Goal: Task Accomplishment & Management: Use online tool/utility

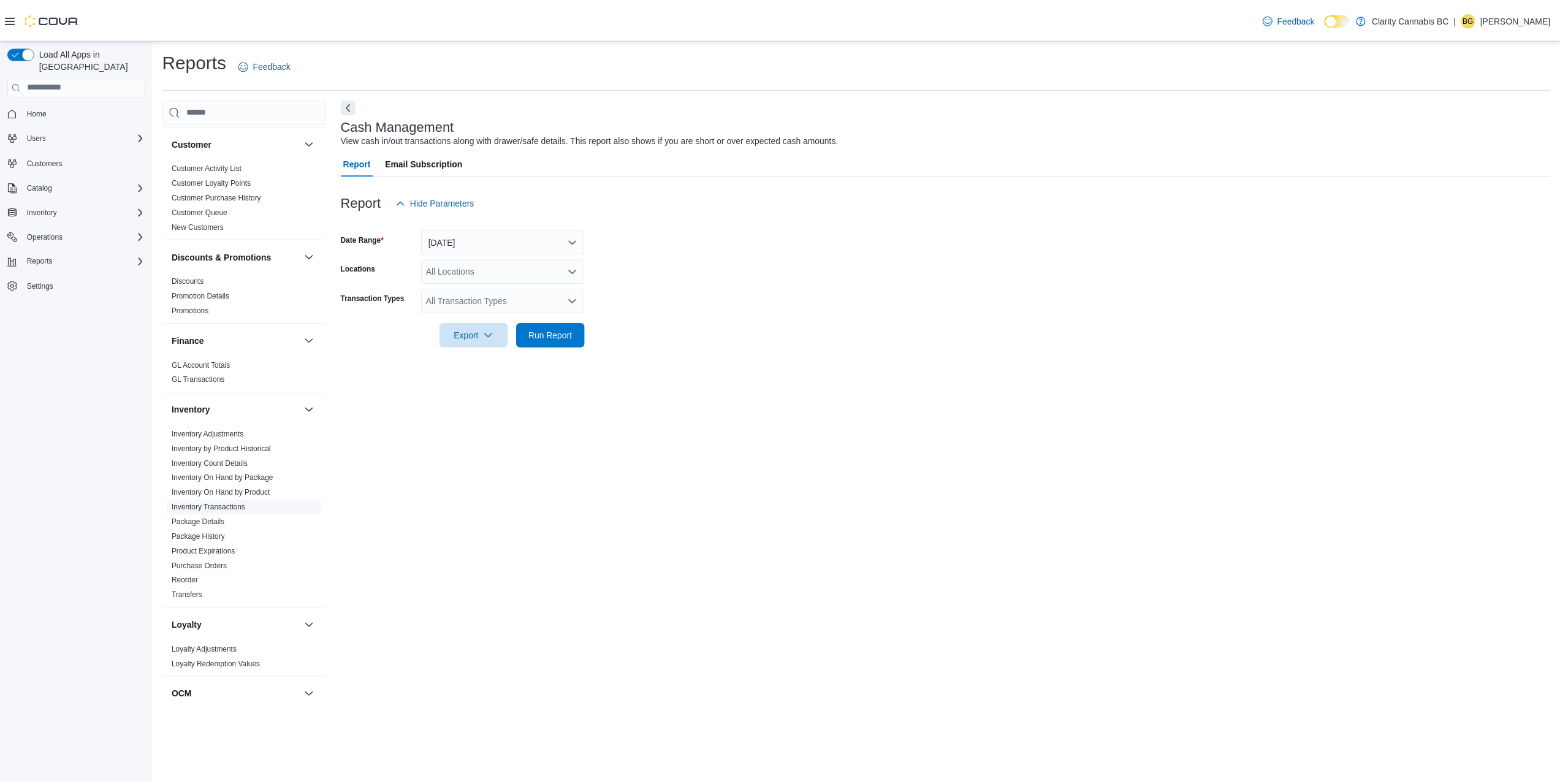
scroll to position [123, 0]
click at [192, 576] on link "Reorder" at bounding box center [186, 579] width 27 height 8
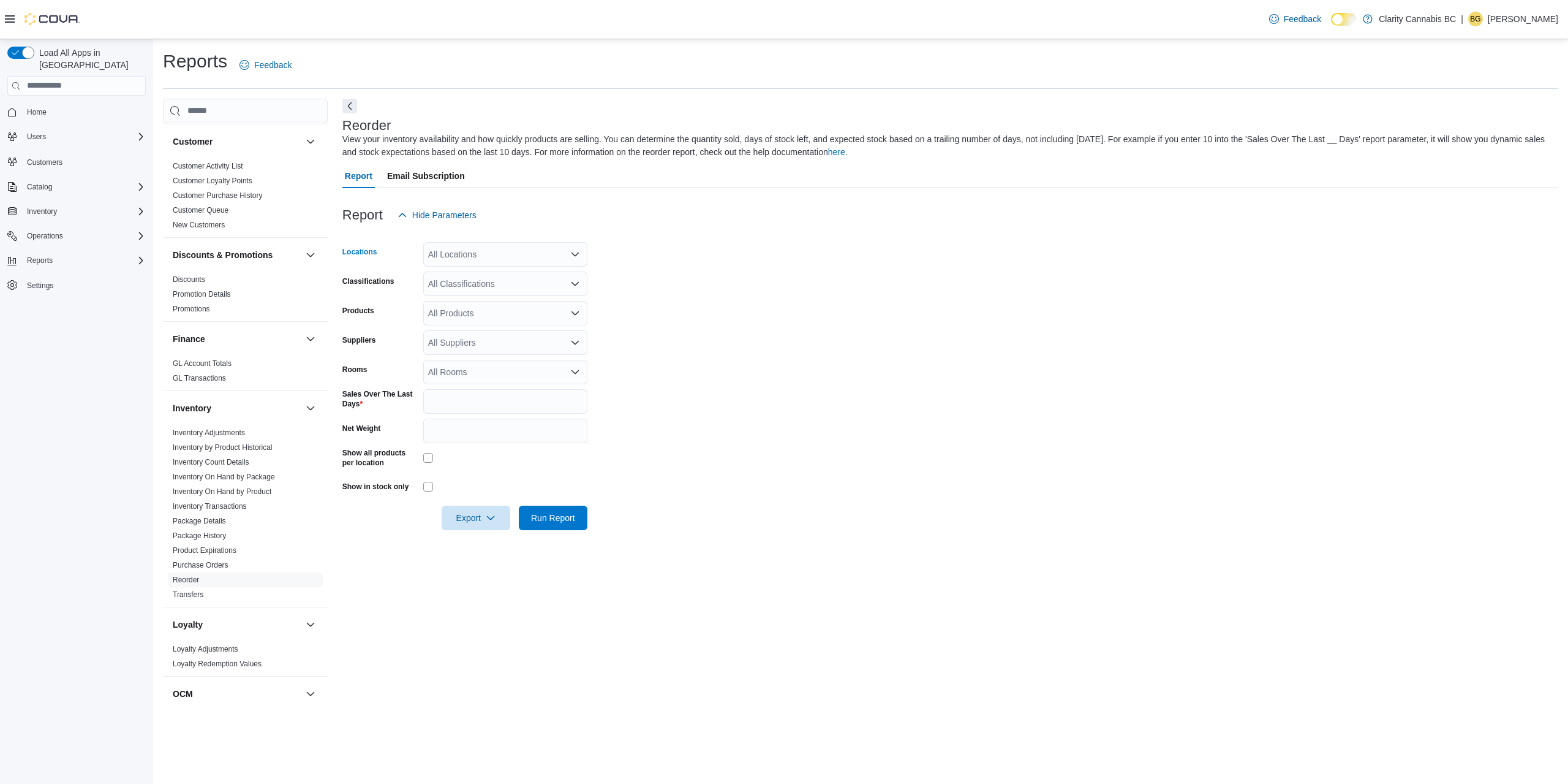
click at [496, 253] on div "All Locations" at bounding box center [505, 255] width 164 height 25
click at [557, 340] on span "BCCL007 - Victoria [STREET_ADDRESS]" at bounding box center [529, 346] width 160 height 12
drag, startPoint x: 718, startPoint y: 317, endPoint x: 708, endPoint y: 317, distance: 10.0
click at [719, 317] on form "Locations BCCL007 - [GEOGRAPHIC_DATA] [STREET_ADDRESS] Selected. BCCL007 - Vict…" at bounding box center [950, 379] width 1216 height 303
click at [490, 348] on div "All Suppliers" at bounding box center [505, 342] width 164 height 25
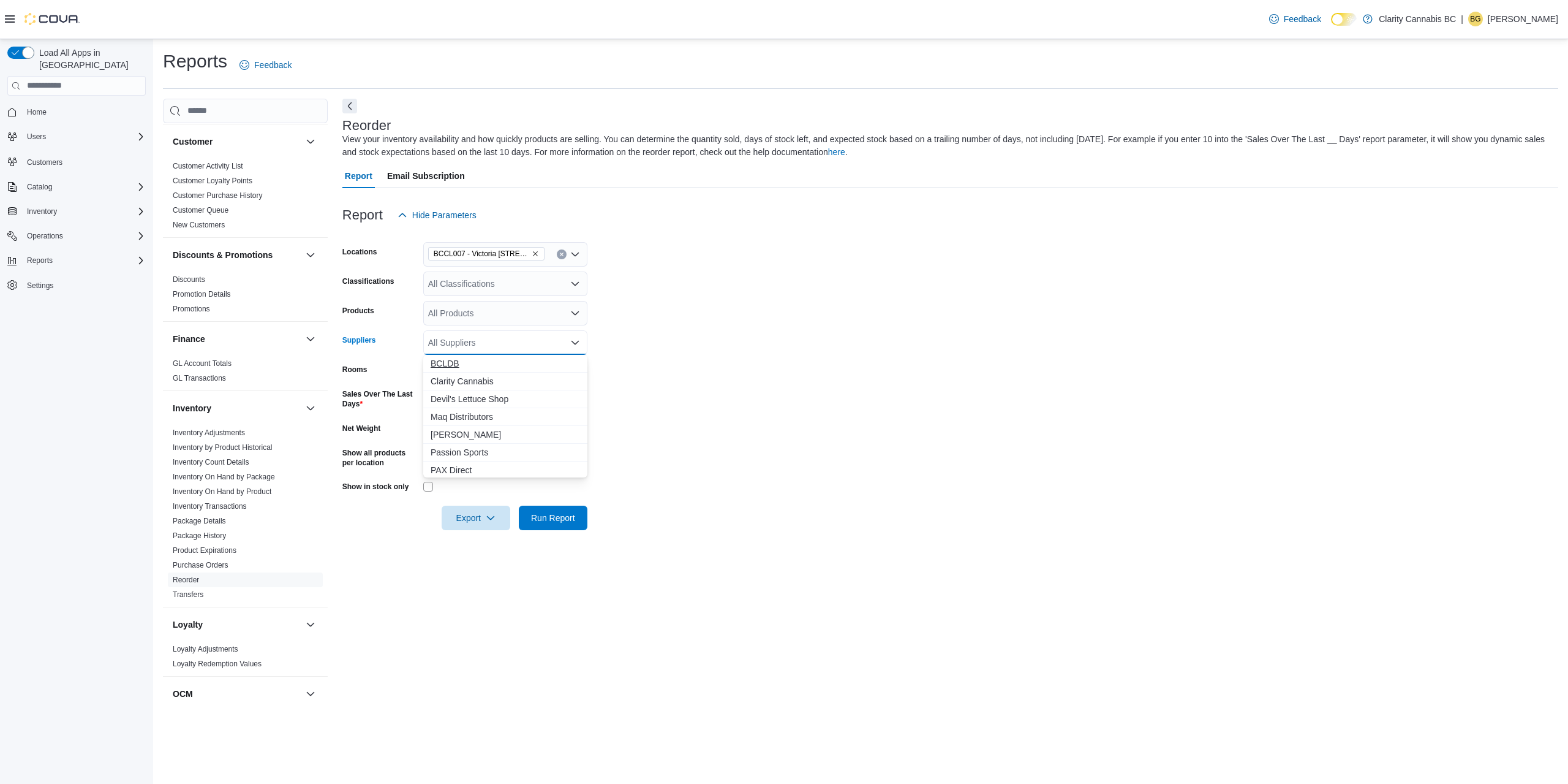
click at [478, 363] on span "BCLDB" at bounding box center [505, 363] width 149 height 12
drag, startPoint x: 808, startPoint y: 403, endPoint x: 556, endPoint y: 408, distance: 252.0
click at [804, 403] on form "Locations BCCL007 - Victoria [STREET_ADDRESS] E Classifications All Classificat…" at bounding box center [950, 379] width 1216 height 303
click at [536, 524] on span "Run Report" at bounding box center [553, 517] width 54 height 25
drag, startPoint x: 874, startPoint y: 461, endPoint x: 735, endPoint y: 200, distance: 295.7
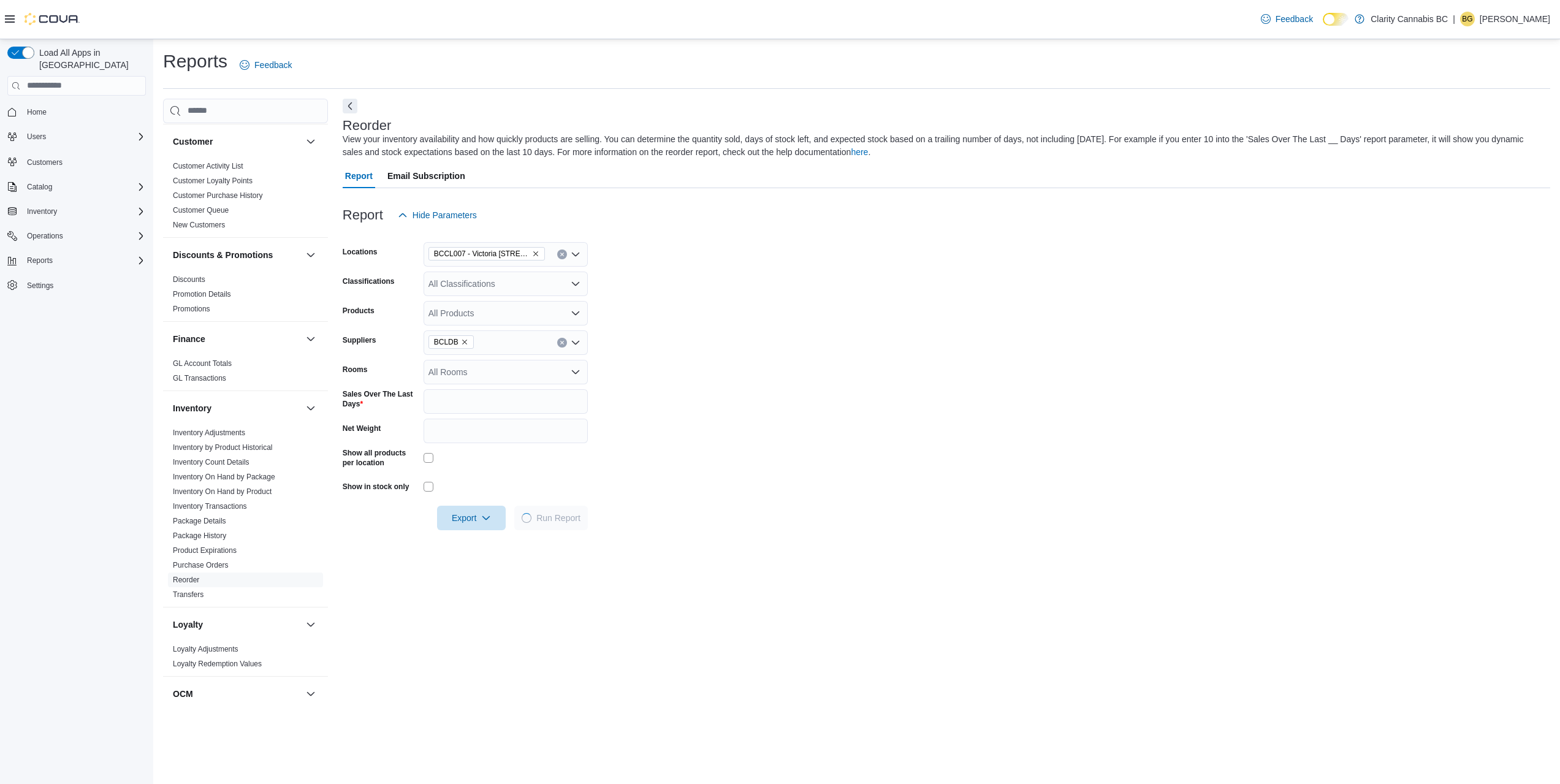
click at [735, 200] on div at bounding box center [946, 196] width 1207 height 15
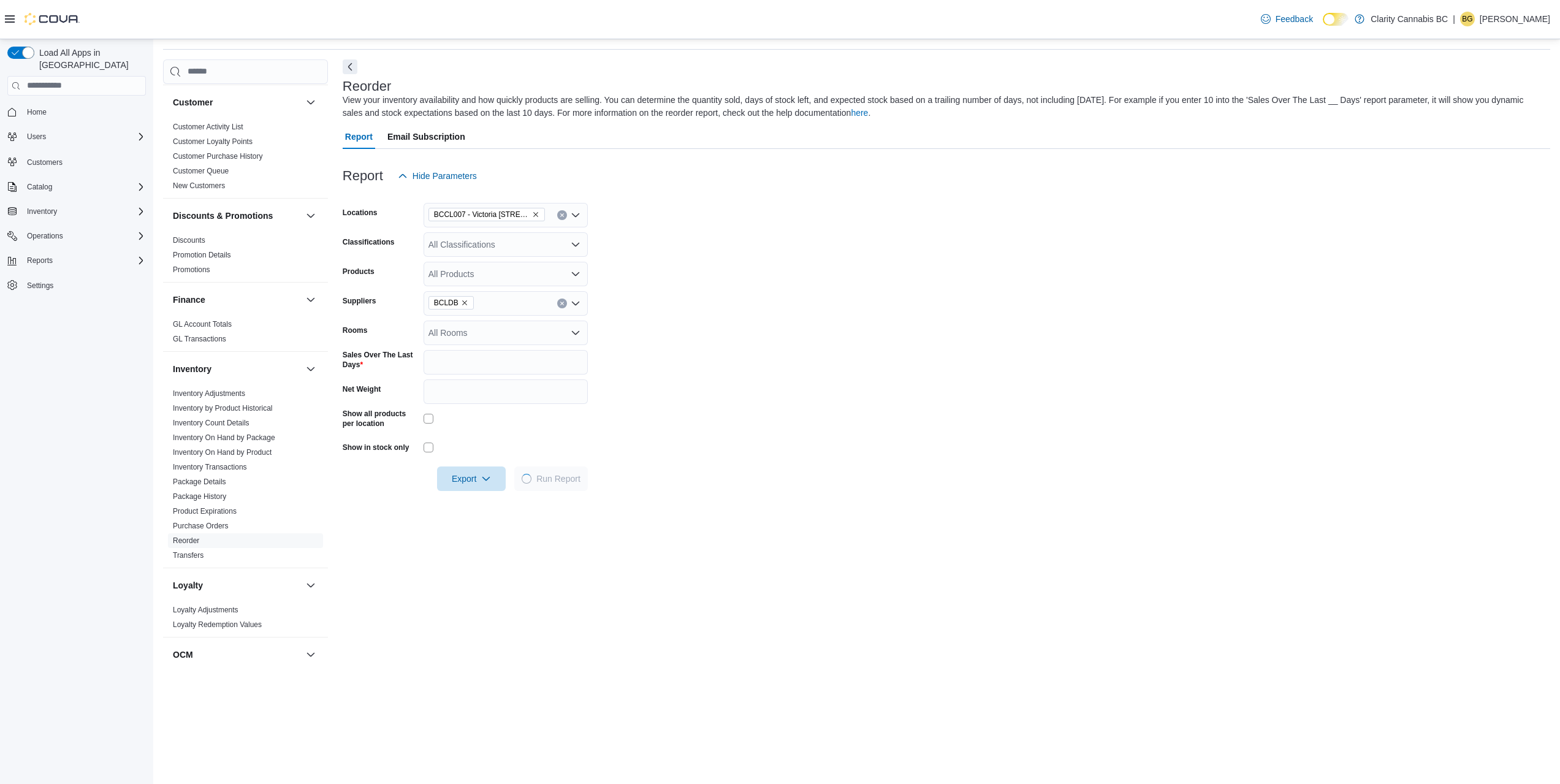
scroll to position [61, 0]
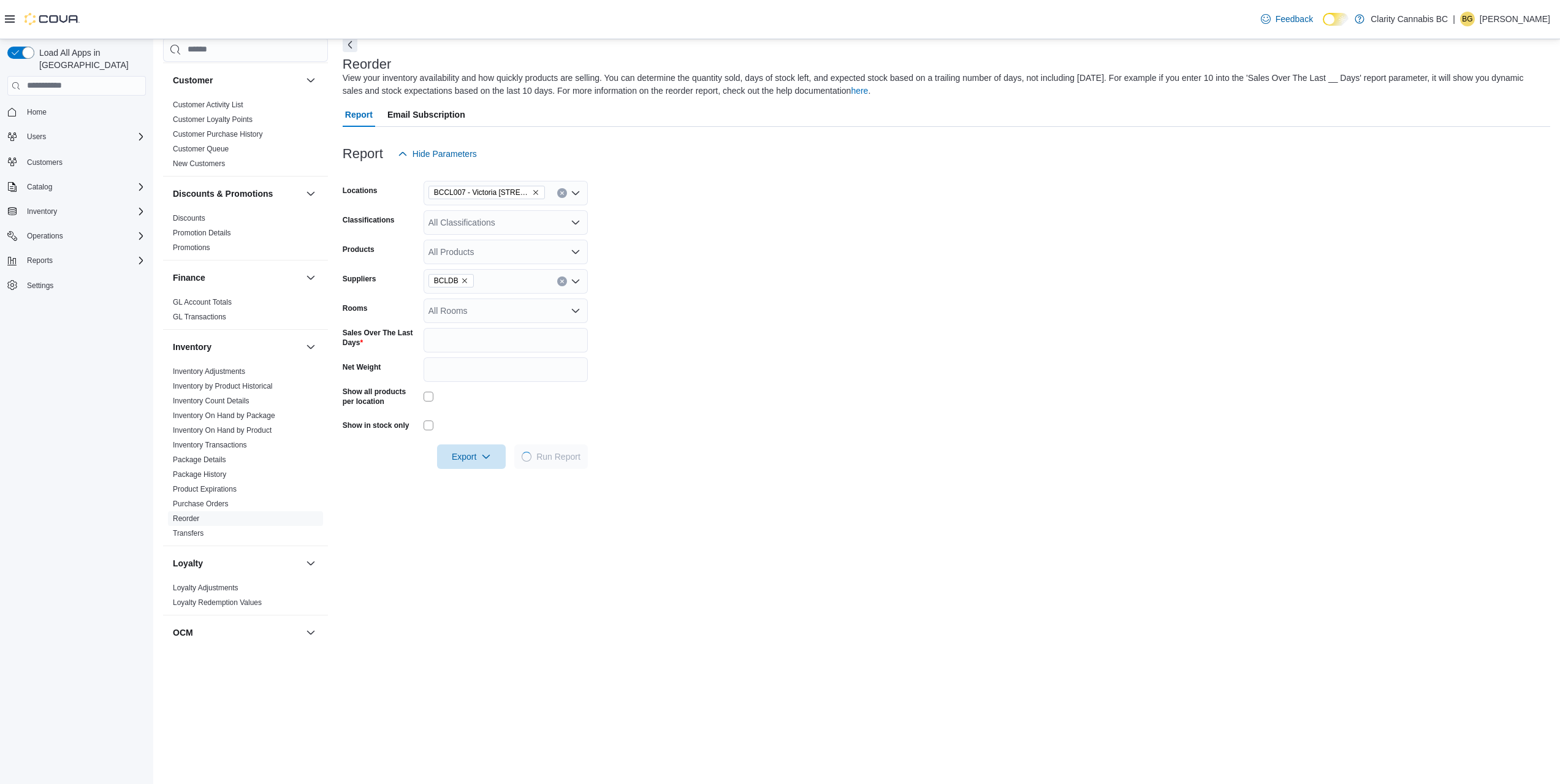
drag, startPoint x: 792, startPoint y: 226, endPoint x: 722, endPoint y: 100, distance: 144.1
click at [722, 100] on div "Reorder View your inventory availability and how quickly products are selling. …" at bounding box center [946, 594] width 1207 height 1112
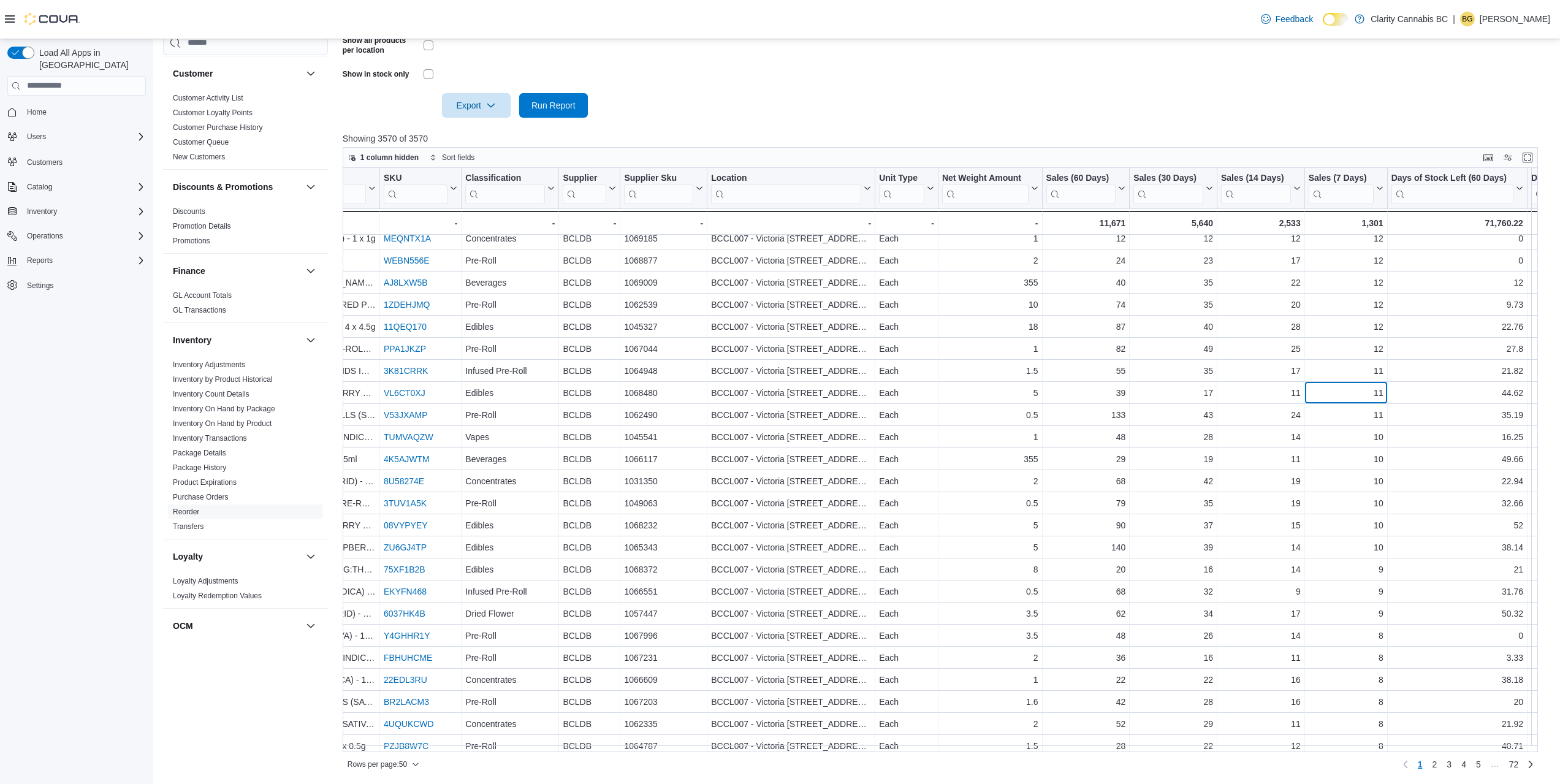
scroll to position [61, 208]
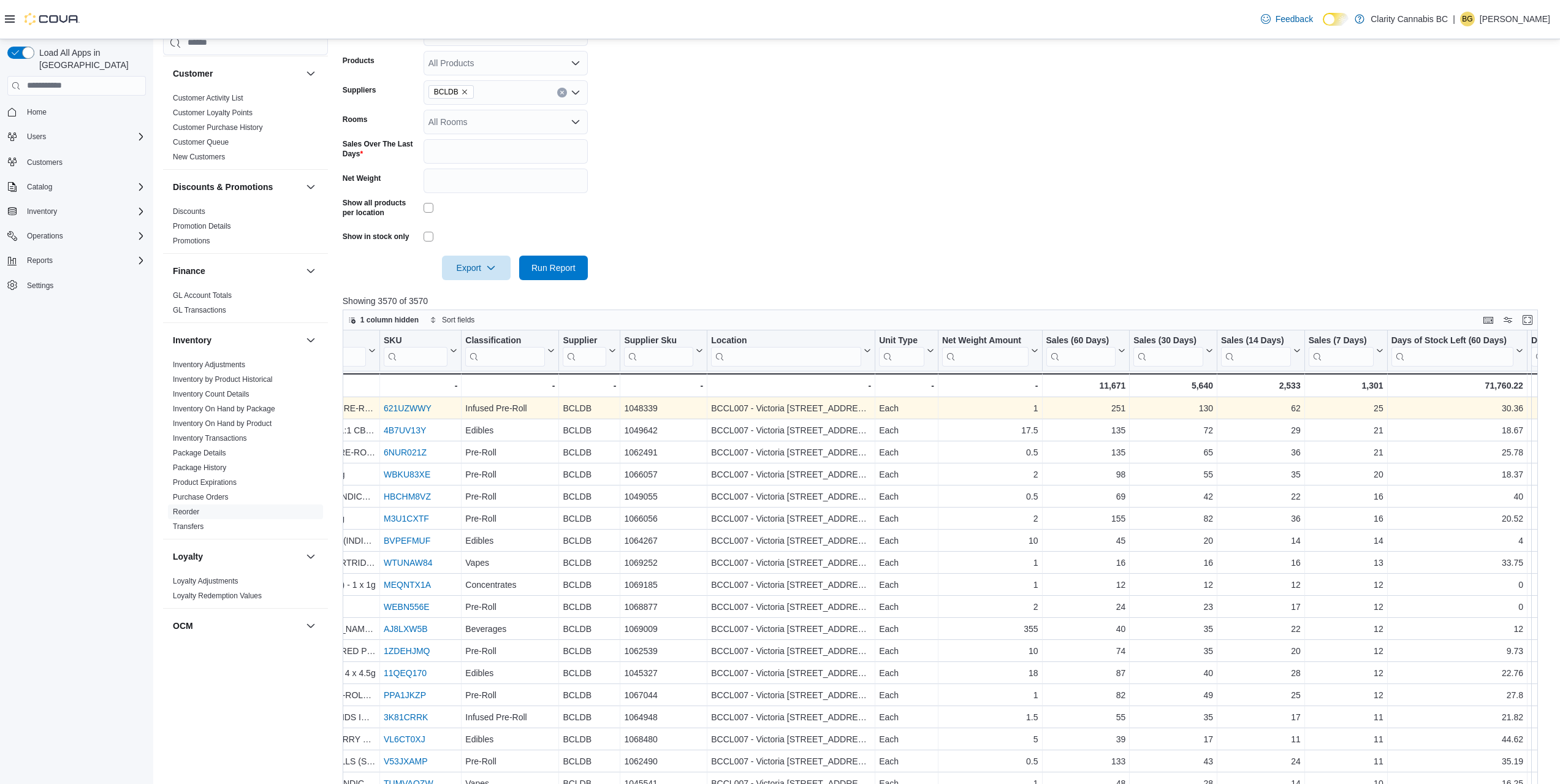
scroll to position [229, 0]
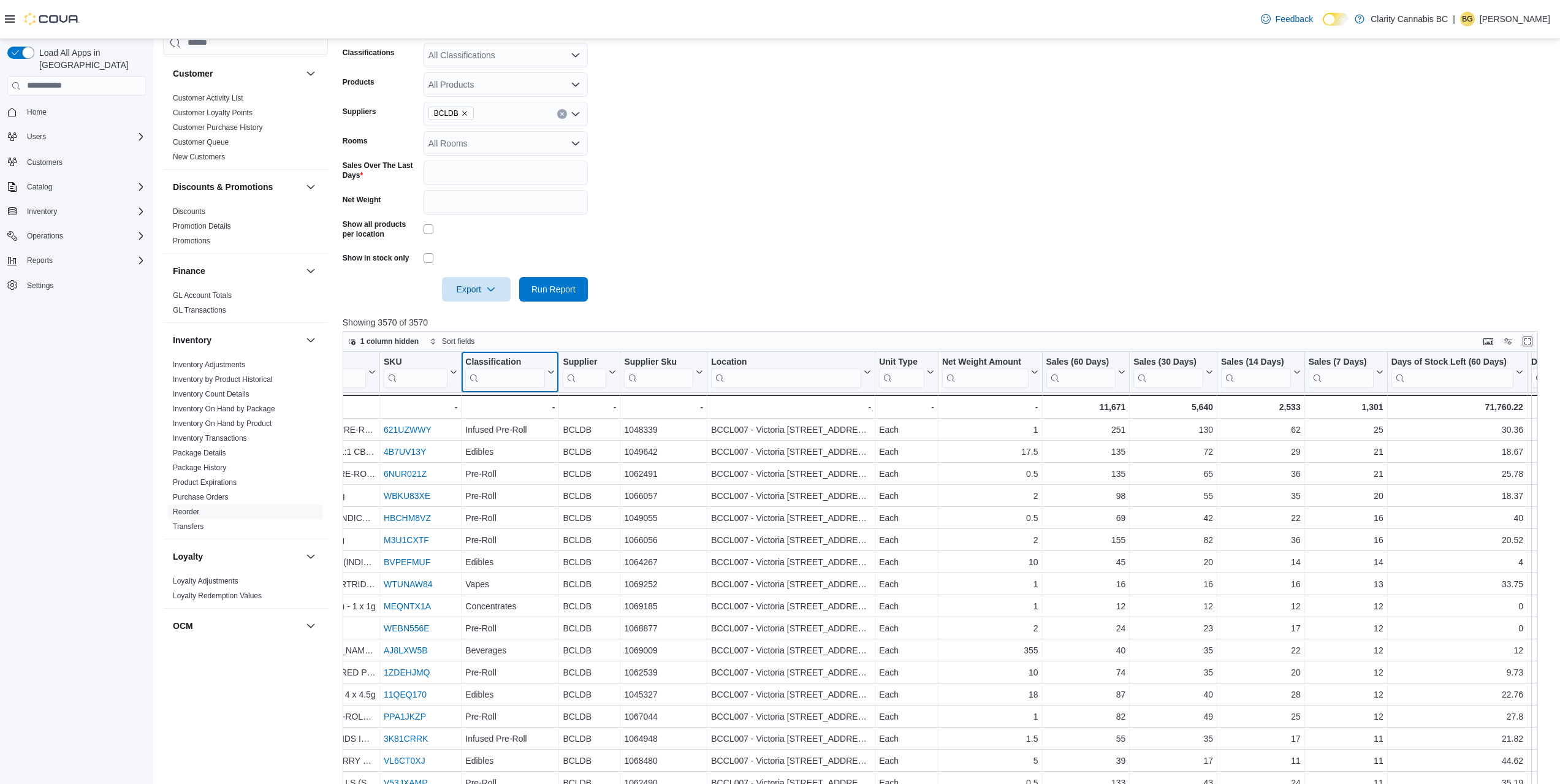
click at [546, 362] on button "Classification" at bounding box center [510, 372] width 90 height 31
click at [522, 416] on span "Sort A-Z" at bounding box center [510, 419] width 25 height 10
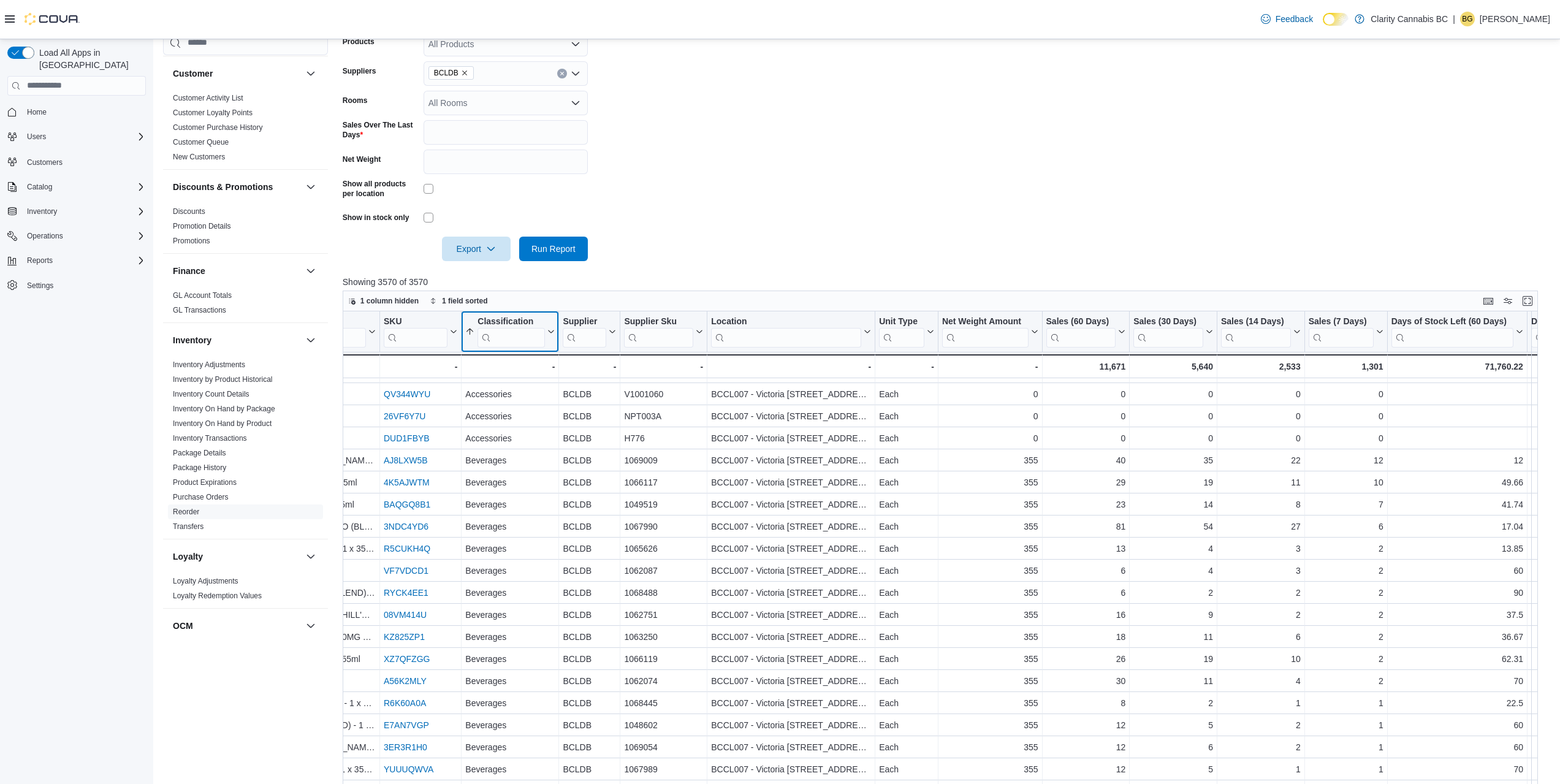
scroll to position [290, 0]
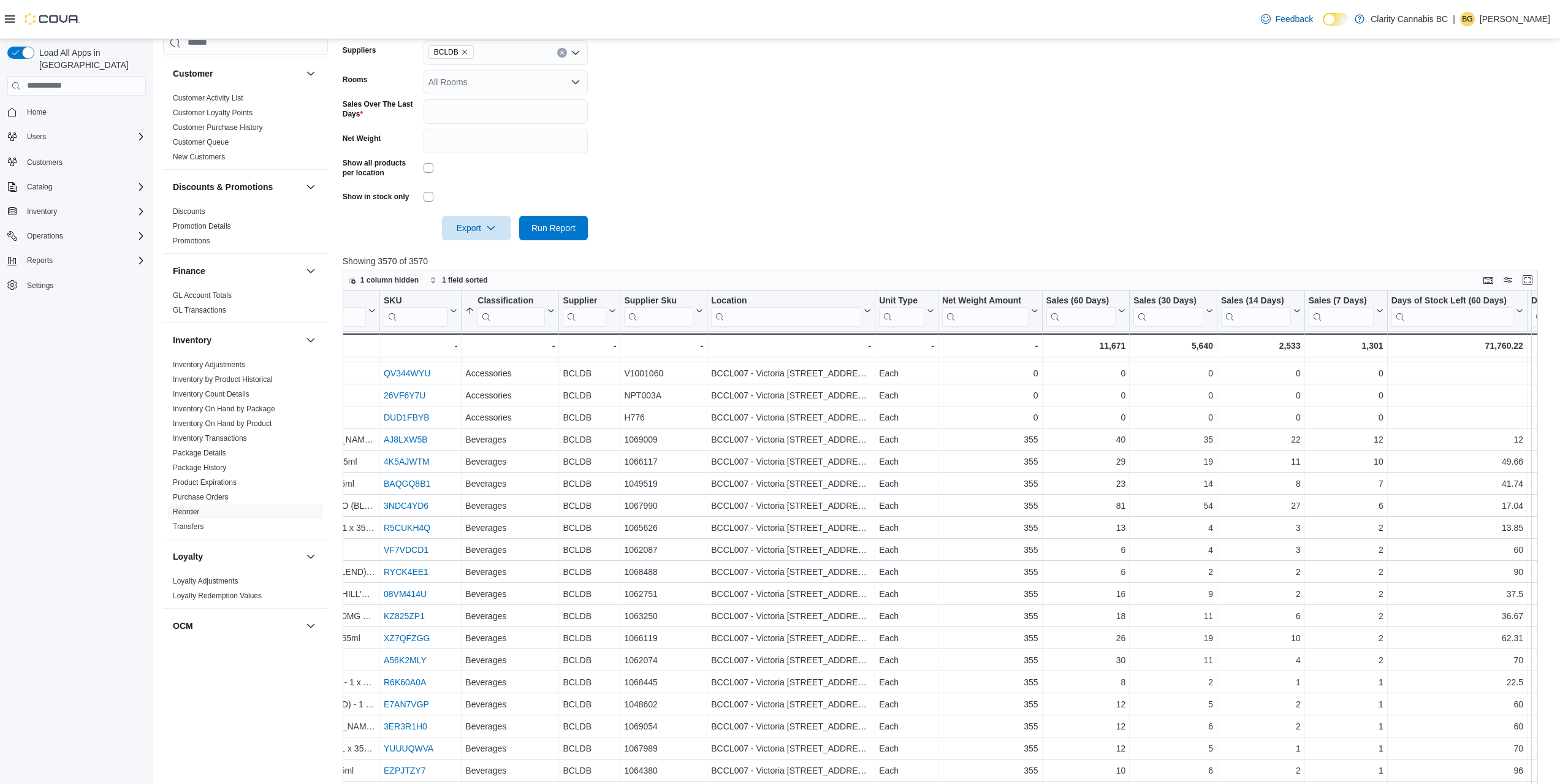
drag, startPoint x: 1286, startPoint y: 126, endPoint x: 1050, endPoint y: 158, distance: 238.2
click at [1050, 158] on form "Locations BCCL007 - [GEOGRAPHIC_DATA] [STREET_ADDRESS] E Classifications All Cl…" at bounding box center [946, 89] width 1207 height 303
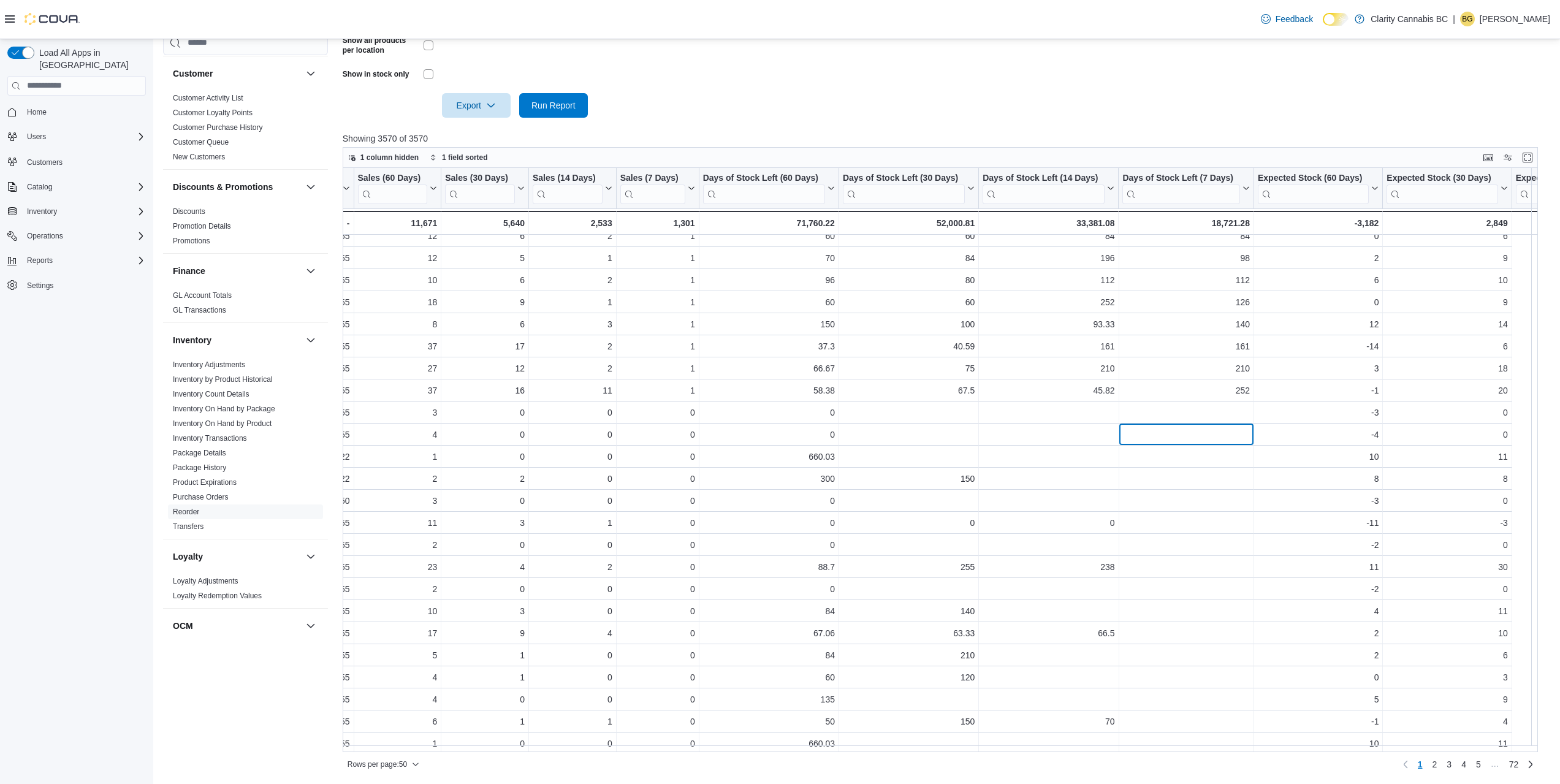
scroll to position [429, 609]
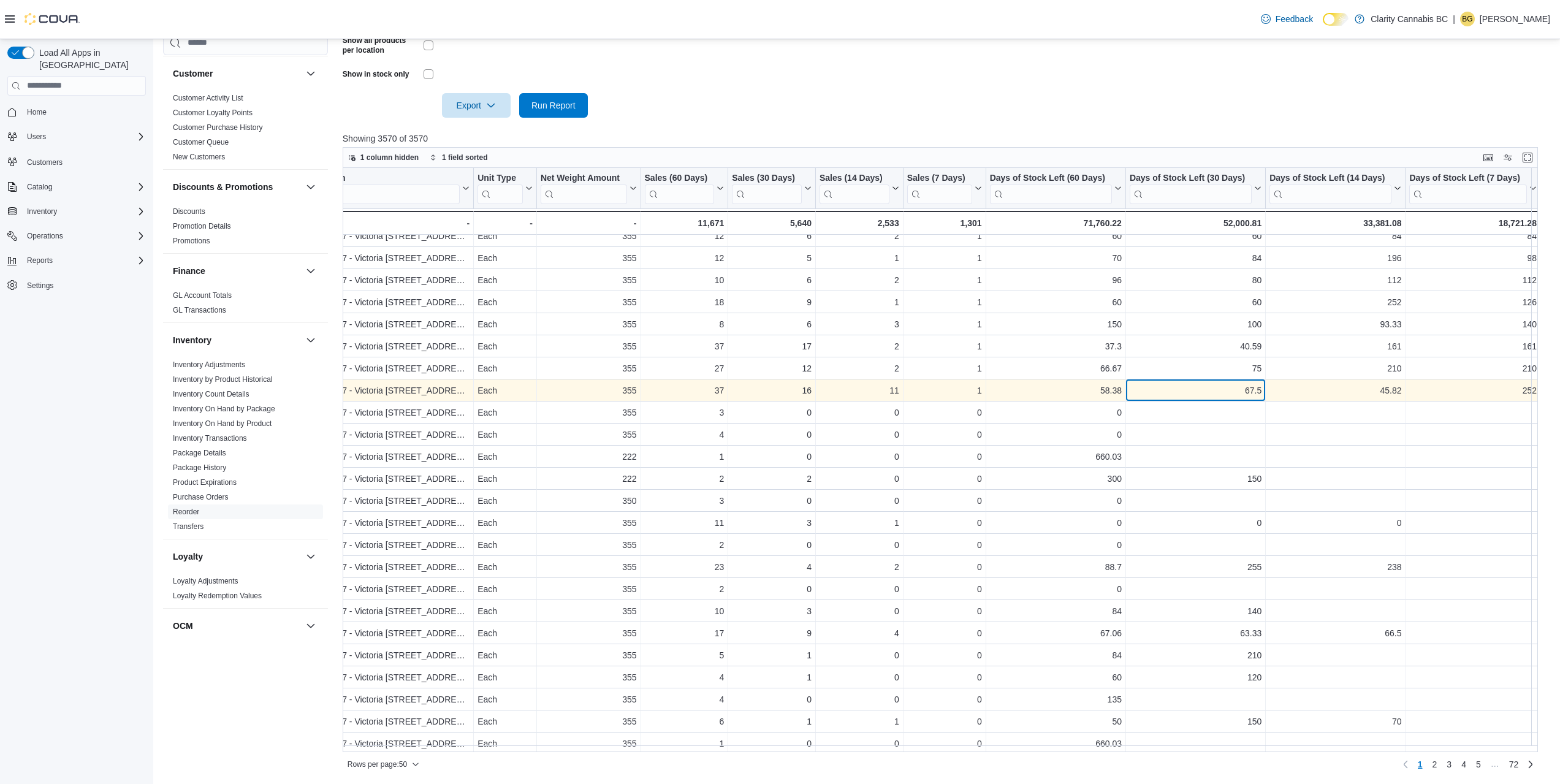
drag, startPoint x: 1208, startPoint y: 428, endPoint x: 1194, endPoint y: 399, distance: 32.2
click at [1195, 399] on div "67.5 - Days of Stock Left (30 Days), column 14, row 27" at bounding box center [1196, 390] width 140 height 22
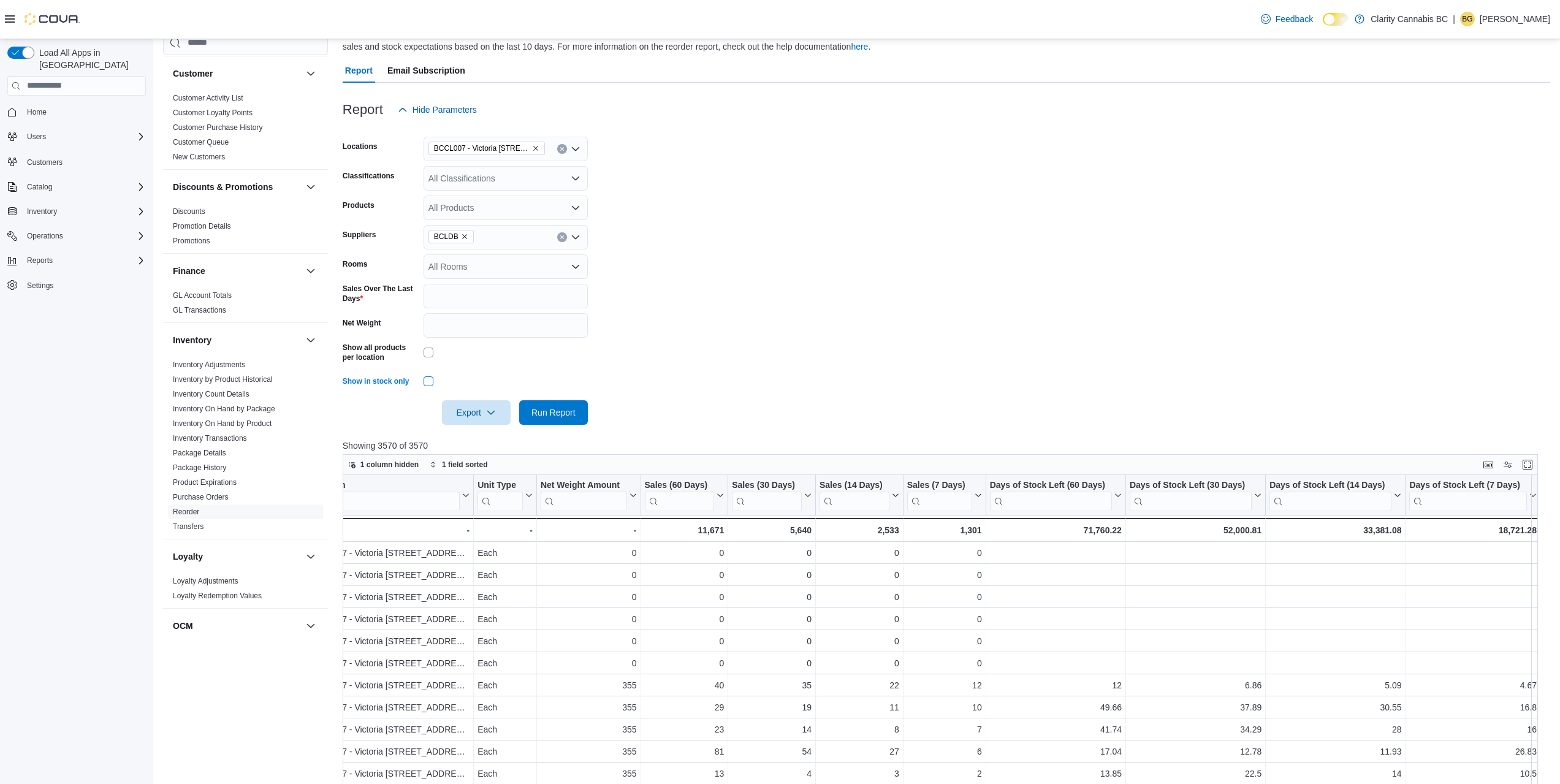
scroll to position [0, 0]
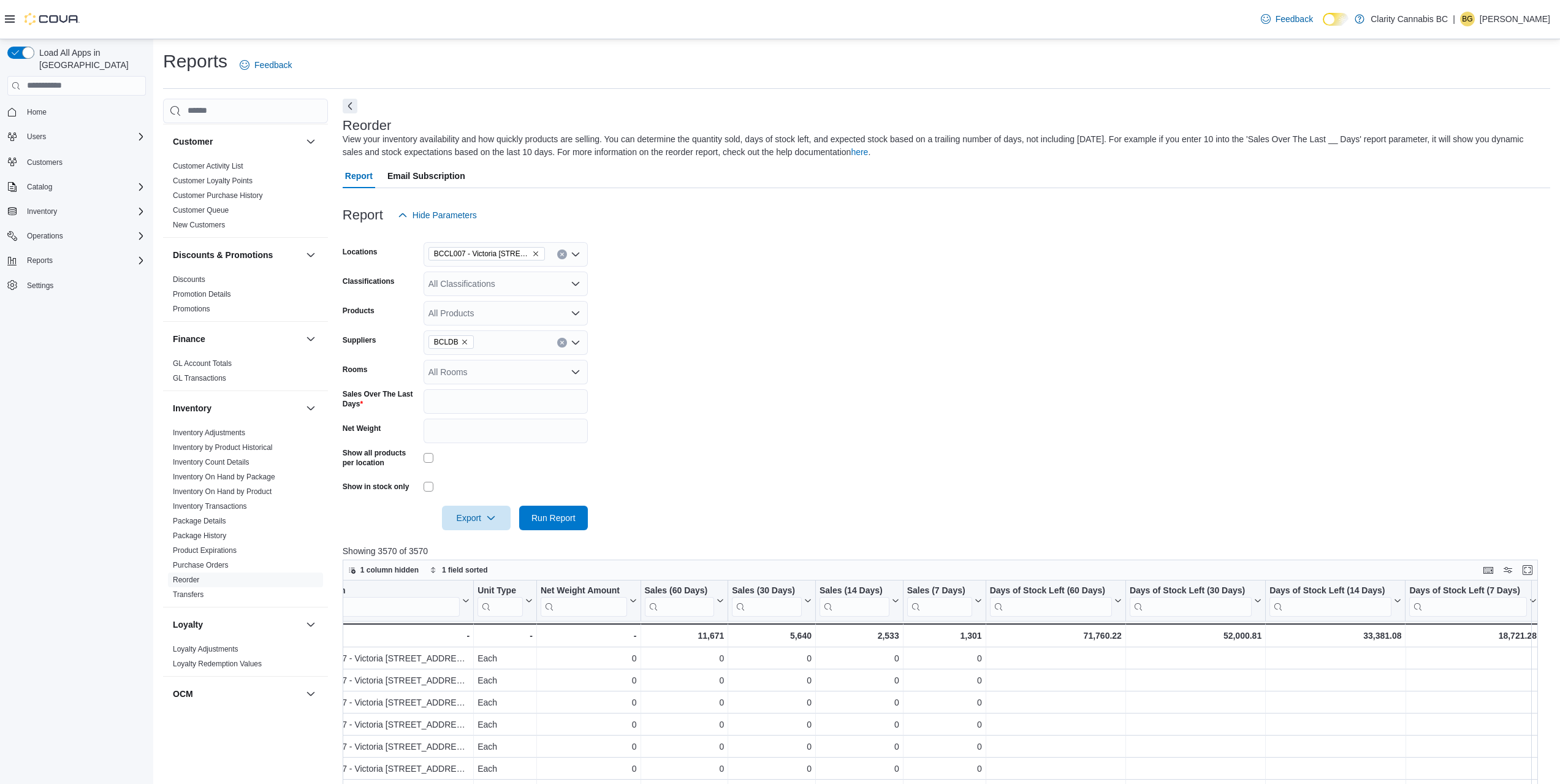
drag, startPoint x: 438, startPoint y: 474, endPoint x: 431, endPoint y: 477, distance: 7.6
click at [431, 477] on form "Locations BCCL007 - [GEOGRAPHIC_DATA] [STREET_ADDRESS] E Classifications All Cl…" at bounding box center [946, 379] width 1207 height 303
click at [484, 527] on span "Export" at bounding box center [476, 517] width 54 height 25
click at [473, 540] on span "Export to Excel" at bounding box center [478, 542] width 55 height 10
